Goal: Task Accomplishment & Management: Use online tool/utility

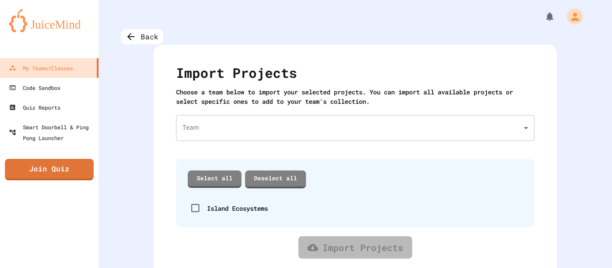
click at [266, 134] on body "We are updating our servers at 7PM EST [DATE]. [PERSON_NAME] should continue to…" at bounding box center [306, 134] width 612 height 268
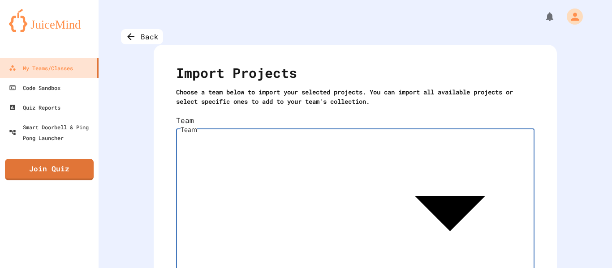
type input "**********"
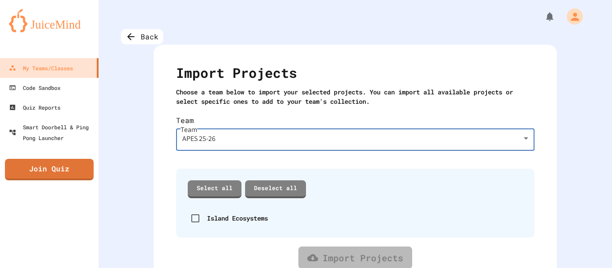
scroll to position [15, 0]
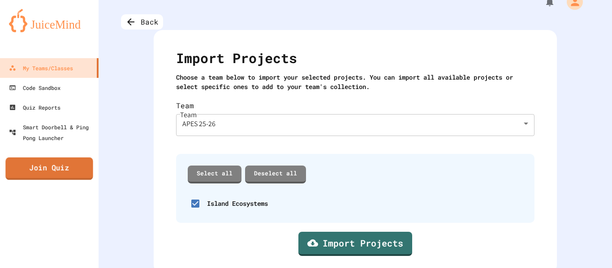
click at [68, 173] on link "Join Quiz" at bounding box center [48, 169] width 87 height 22
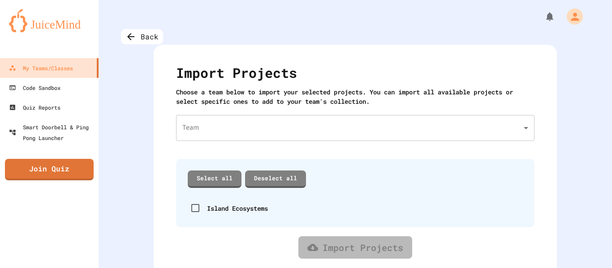
click at [255, 134] on body "We are updating our servers at 7PM EST [DATE]. [PERSON_NAME] should continue to…" at bounding box center [306, 134] width 612 height 268
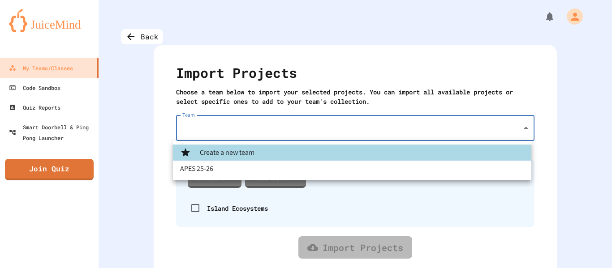
click at [255, 171] on li "APES 25-26" at bounding box center [352, 169] width 358 height 16
type input "**********"
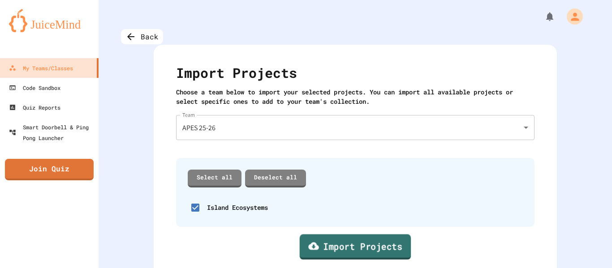
click at [395, 256] on link "Import Projects" at bounding box center [355, 247] width 111 height 26
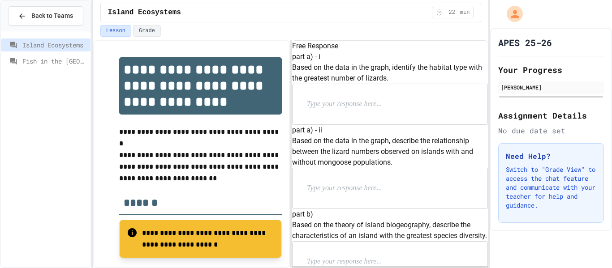
click at [358, 110] on p at bounding box center [365, 105] width 116 height 12
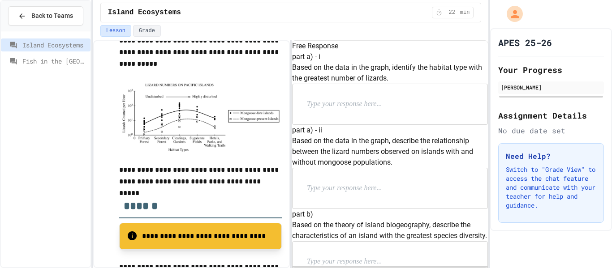
scroll to position [293, 0]
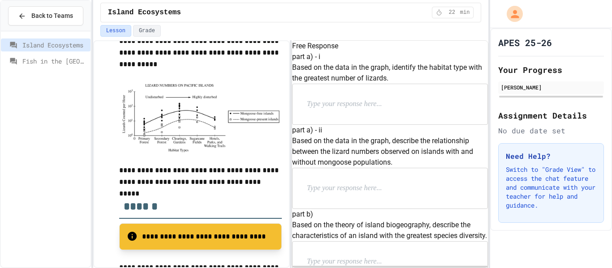
click at [177, 123] on img at bounding box center [200, 117] width 163 height 71
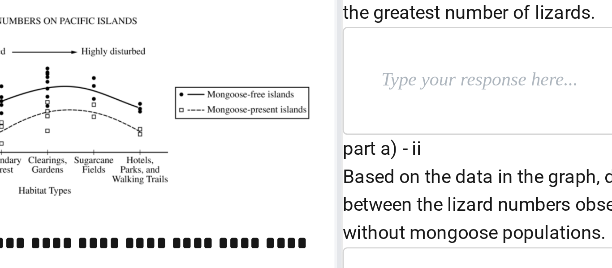
scroll to position [296, 0]
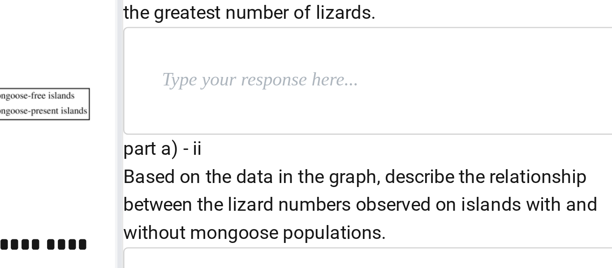
click at [369, 124] on div at bounding box center [389, 104] width 195 height 40
click at [364, 110] on p at bounding box center [365, 105] width 116 height 12
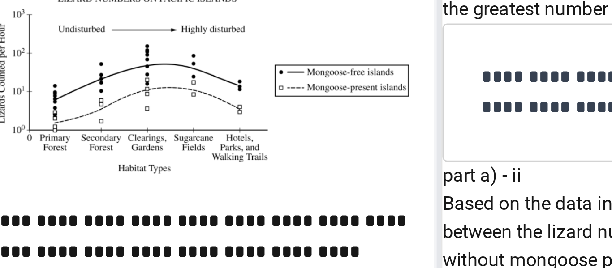
scroll to position [277, 0]
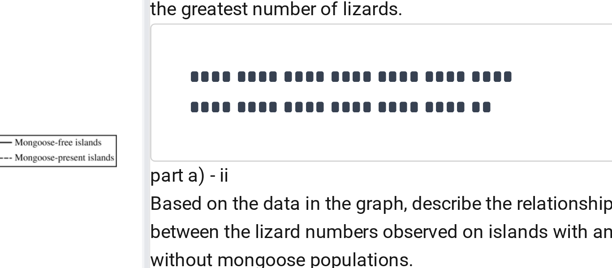
click at [435, 122] on p "**********" at bounding box center [372, 110] width 130 height 23
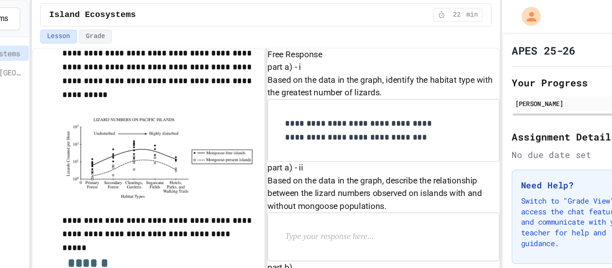
scroll to position [107, 0]
click at [380, 194] on p at bounding box center [365, 200] width 116 height 12
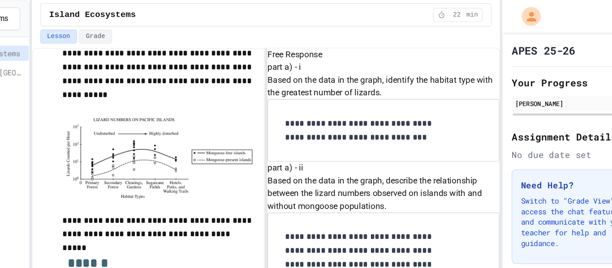
click at [394, 194] on p "**********" at bounding box center [372, 217] width 130 height 47
click at [366, 194] on p "**********" at bounding box center [372, 217] width 130 height 47
click at [355, 194] on p "**********" at bounding box center [372, 217] width 130 height 47
click at [397, 201] on p "**********" at bounding box center [372, 217] width 130 height 47
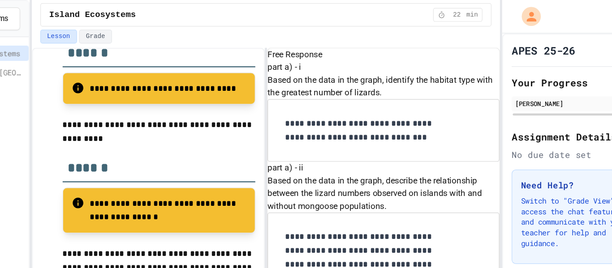
scroll to position [439, 0]
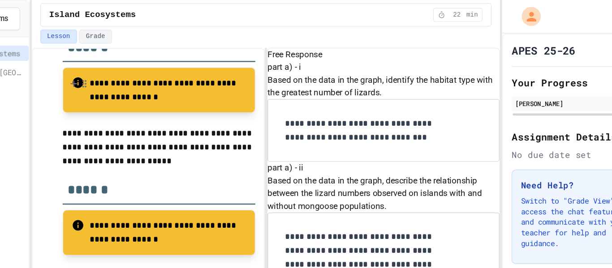
scroll to position [557, 0]
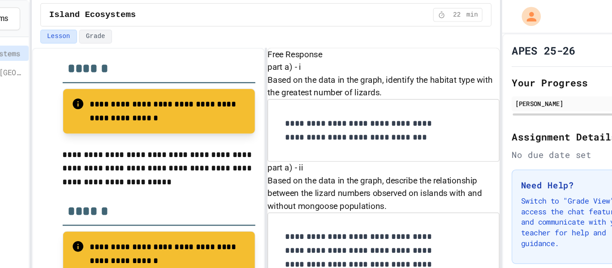
scroll to position [669, 0]
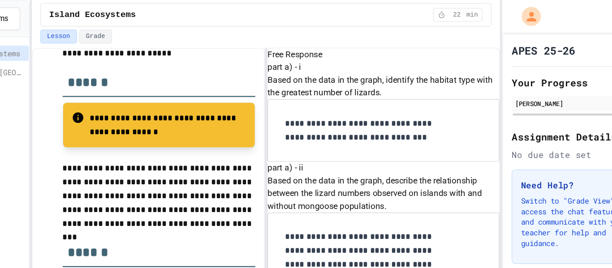
scroll to position [663, 0]
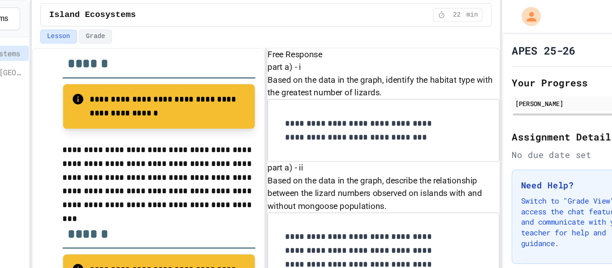
scroll to position [938, 0]
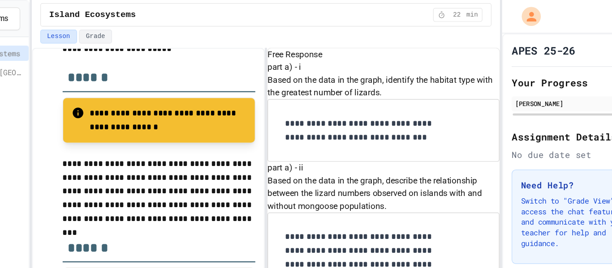
scroll to position [837, 0]
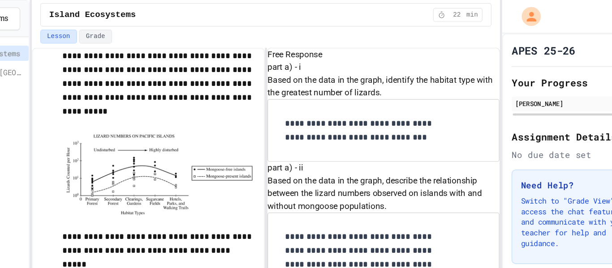
scroll to position [263, 0]
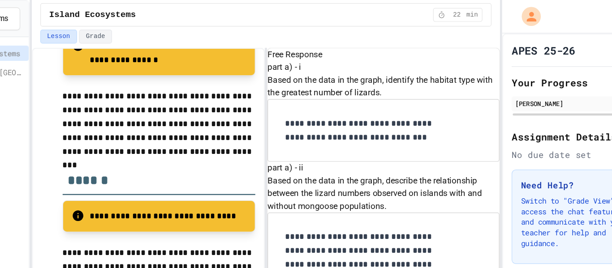
scroll to position [1042, 0]
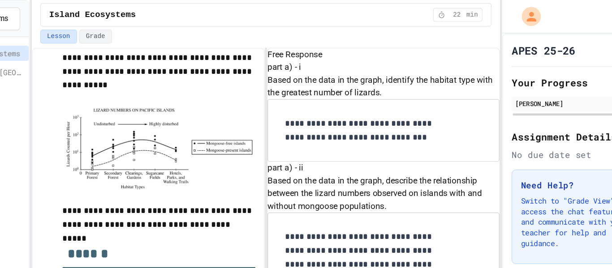
scroll to position [286, 0]
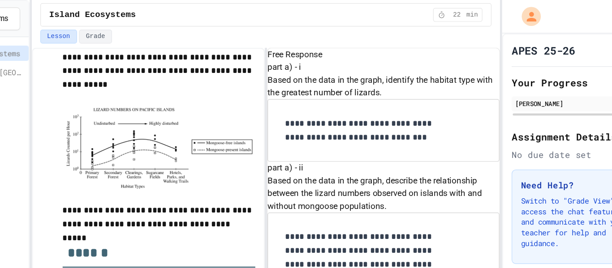
click at [364, 122] on p "**********" at bounding box center [372, 110] width 130 height 23
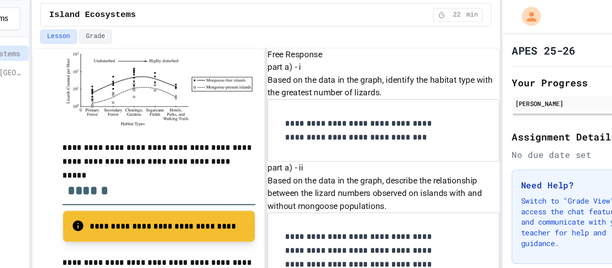
scroll to position [277, 0]
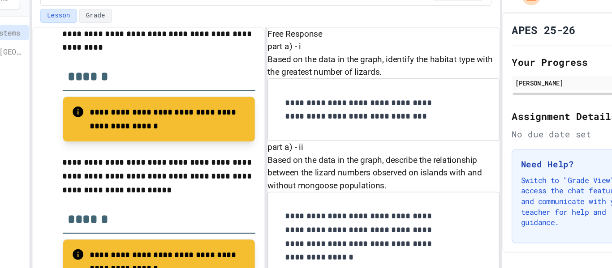
scroll to position [0, 0]
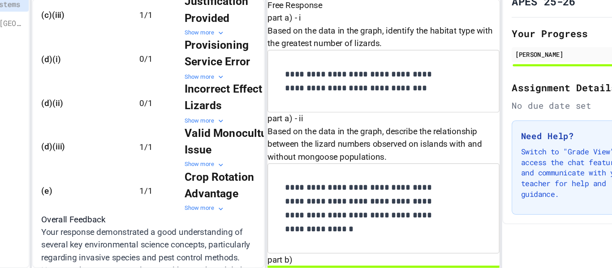
scroll to position [0, 18]
click at [249, 110] on icon at bounding box center [252, 106] width 7 height 7
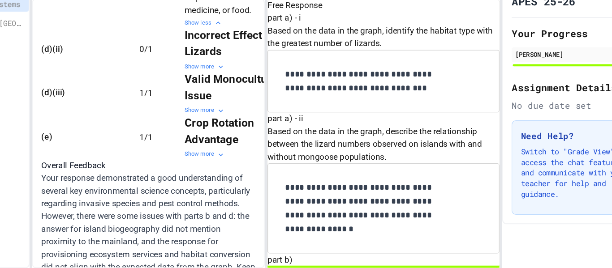
scroll to position [537, 0]
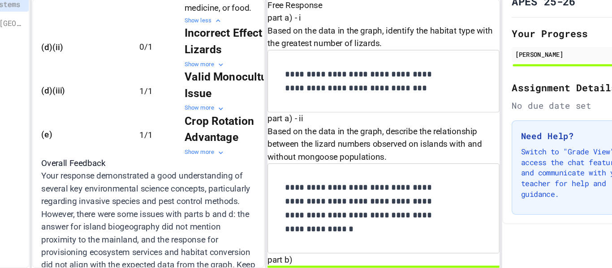
click at [249, 100] on icon at bounding box center [252, 96] width 7 height 7
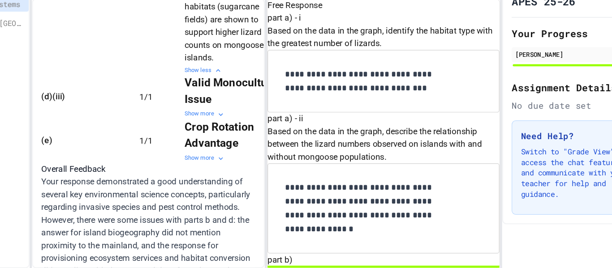
scroll to position [622, 0]
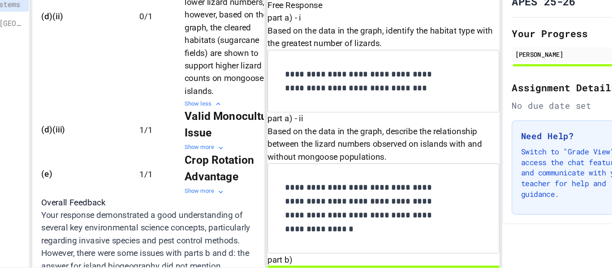
click at [247, 133] on icon at bounding box center [250, 129] width 7 height 7
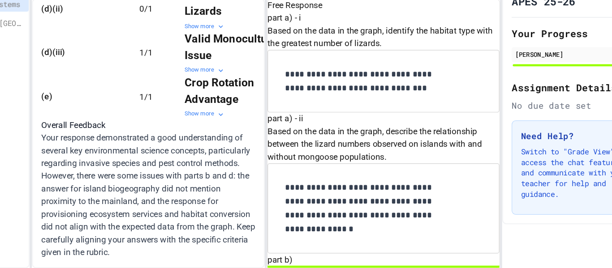
scroll to position [706, 0]
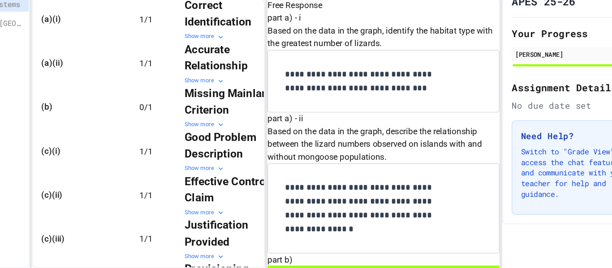
scroll to position [226, 0]
click at [253, 150] on div "Show more" at bounding box center [262, 147] width 81 height 8
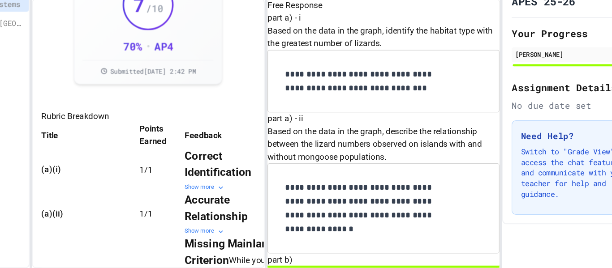
scroll to position [0, 0]
